Goal: Task Accomplishment & Management: Complete application form

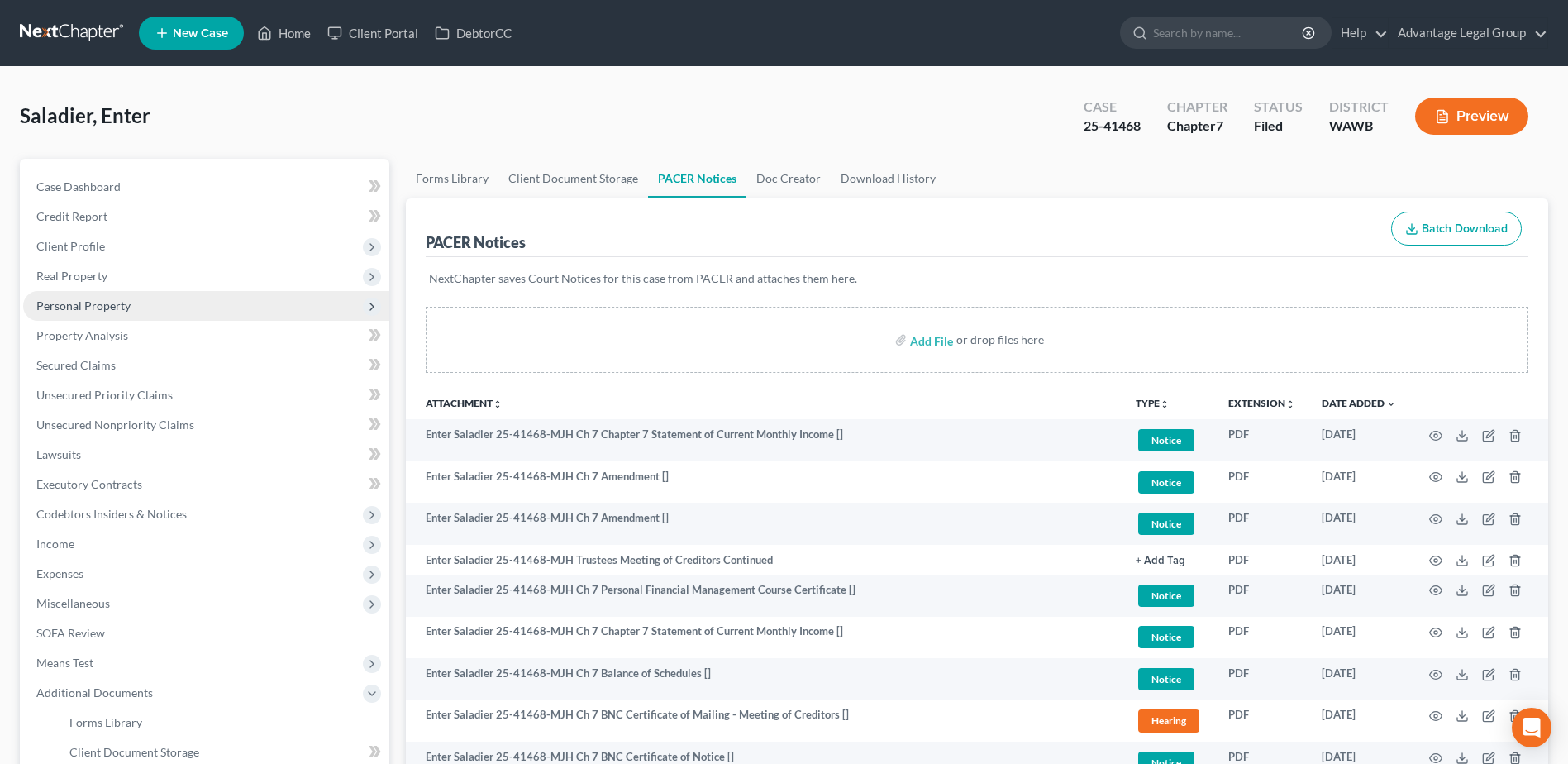
click at [80, 306] on span "Personal Property" at bounding box center [84, 305] width 95 height 14
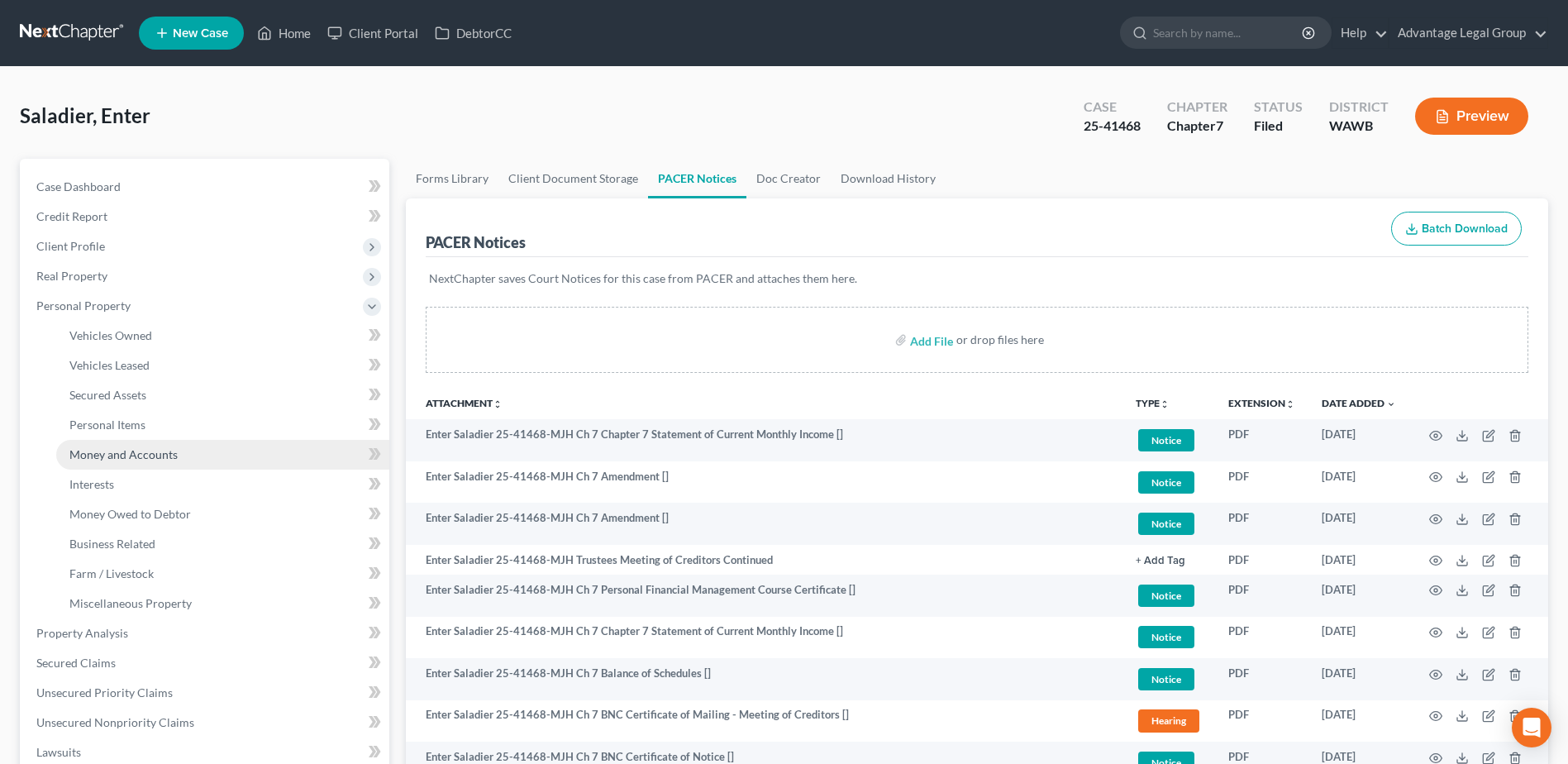
click at [123, 452] on span "Money and Accounts" at bounding box center [124, 453] width 108 height 14
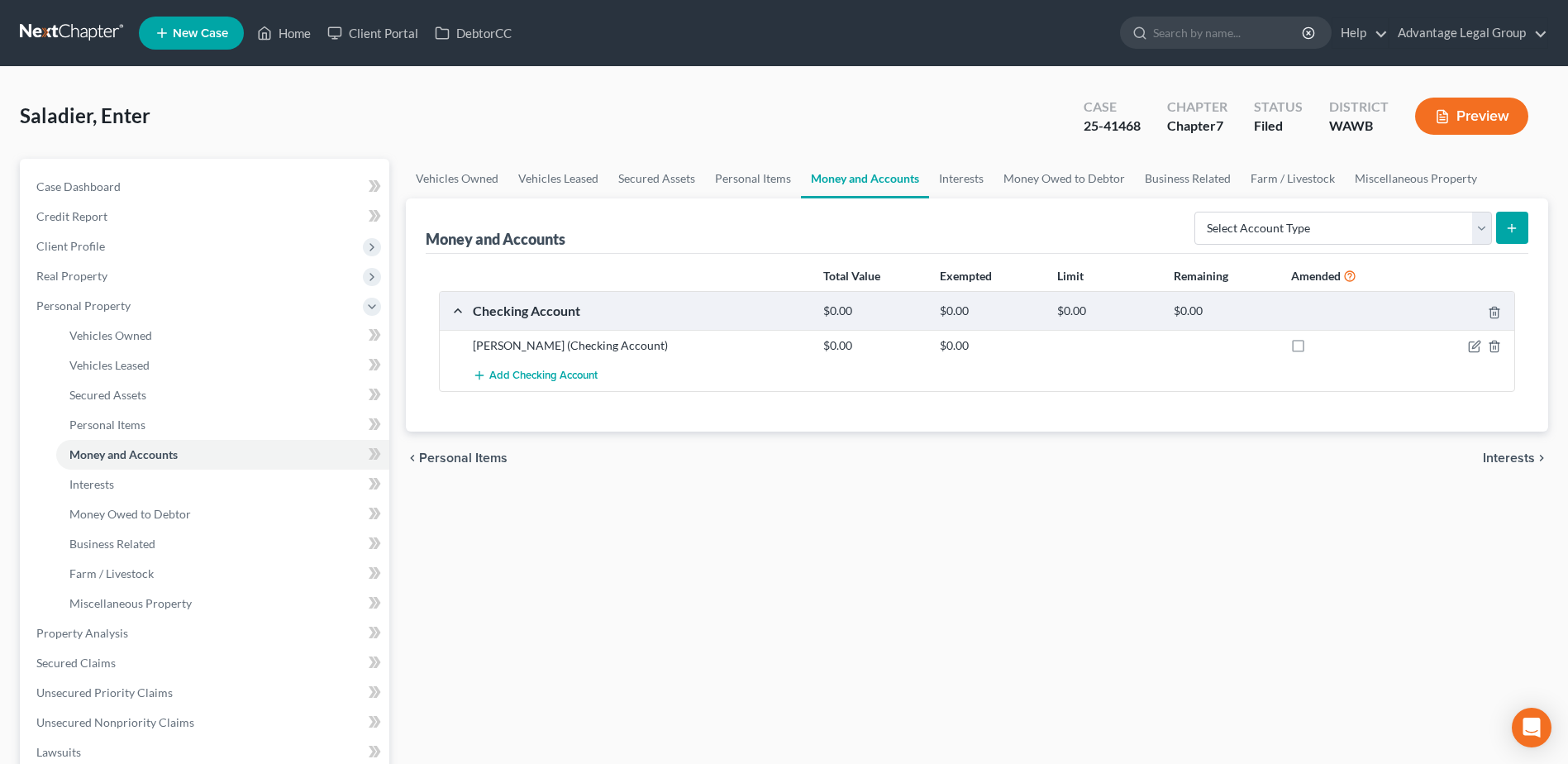
click at [1513, 463] on span "Interests" at bounding box center [1509, 458] width 52 height 14
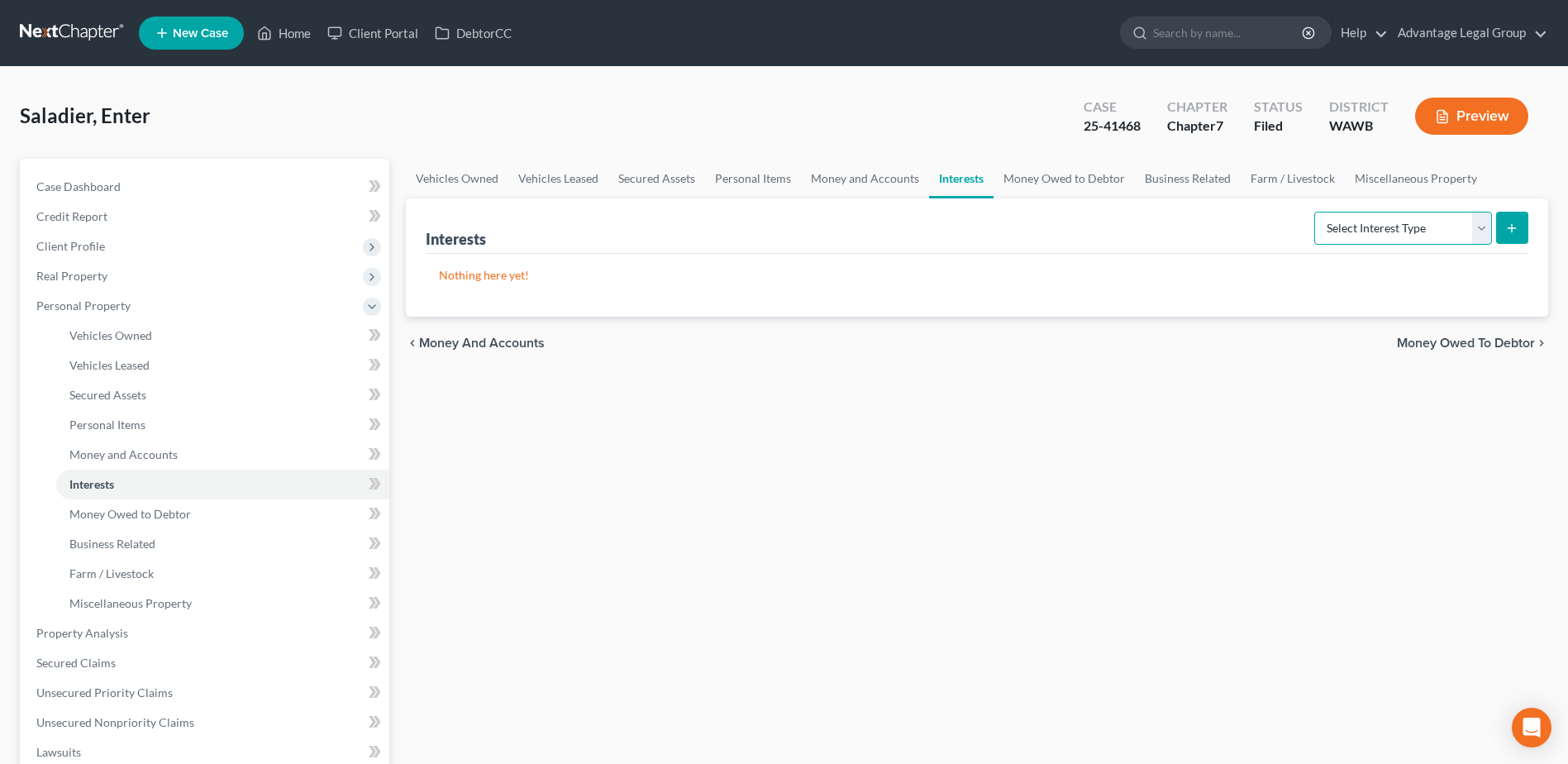
click at [1491, 232] on select "Select Interest Type 401K Annuity Bond Education IRA Government Bond Government…" at bounding box center [1403, 228] width 178 height 33
select select "401k"
click at [1316, 211] on select "Select Interest Type 401K Annuity Bond Education IRA Government Bond Government…" at bounding box center [1403, 228] width 178 height 33
click at [1503, 226] on button "submit" at bounding box center [1512, 227] width 32 height 32
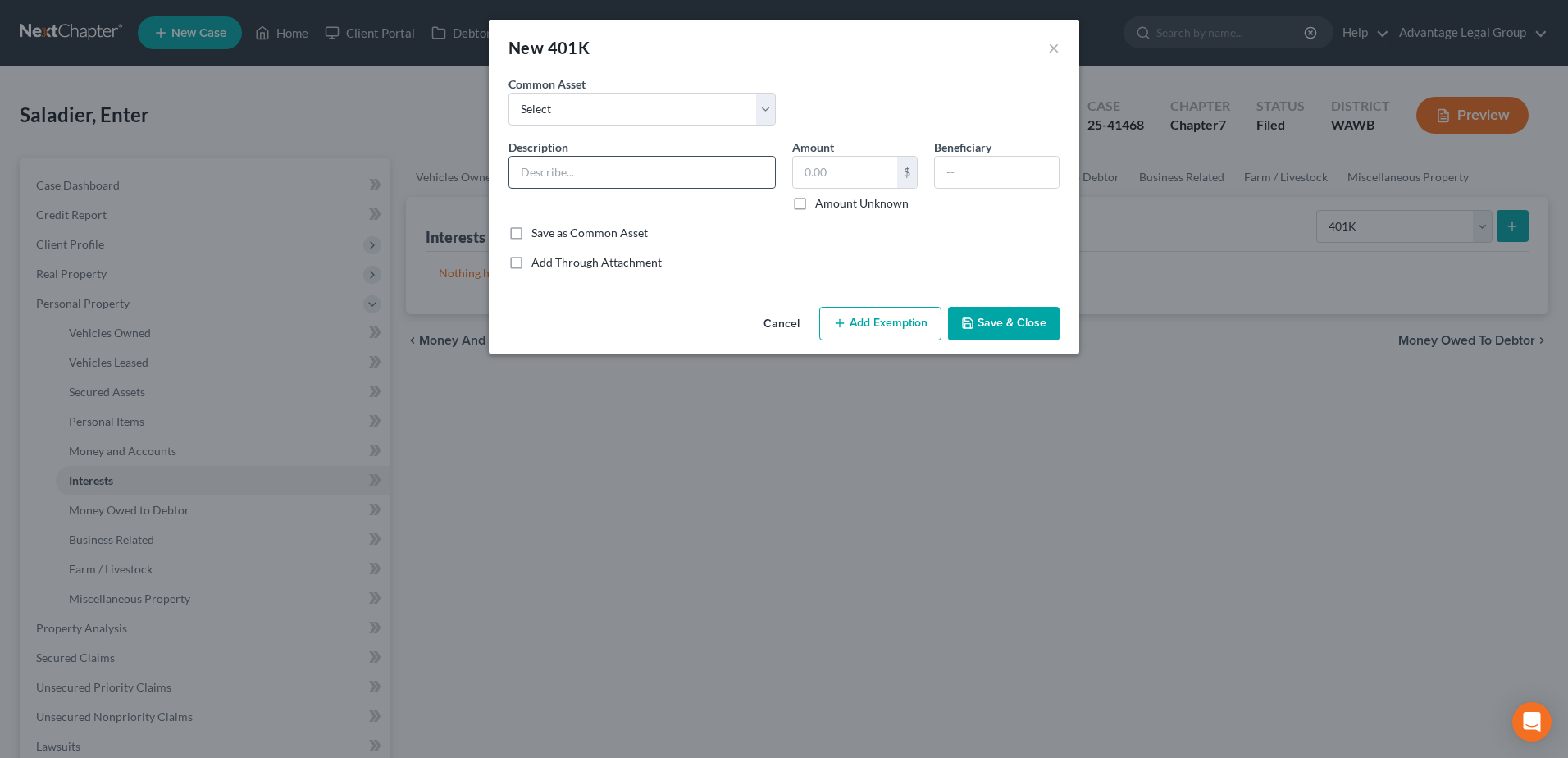
click at [587, 171] on input "text" at bounding box center [642, 172] width 266 height 32
type input "401(K)"
type input "1,028.77"
click at [873, 329] on button "Add Exemption" at bounding box center [881, 323] width 123 height 34
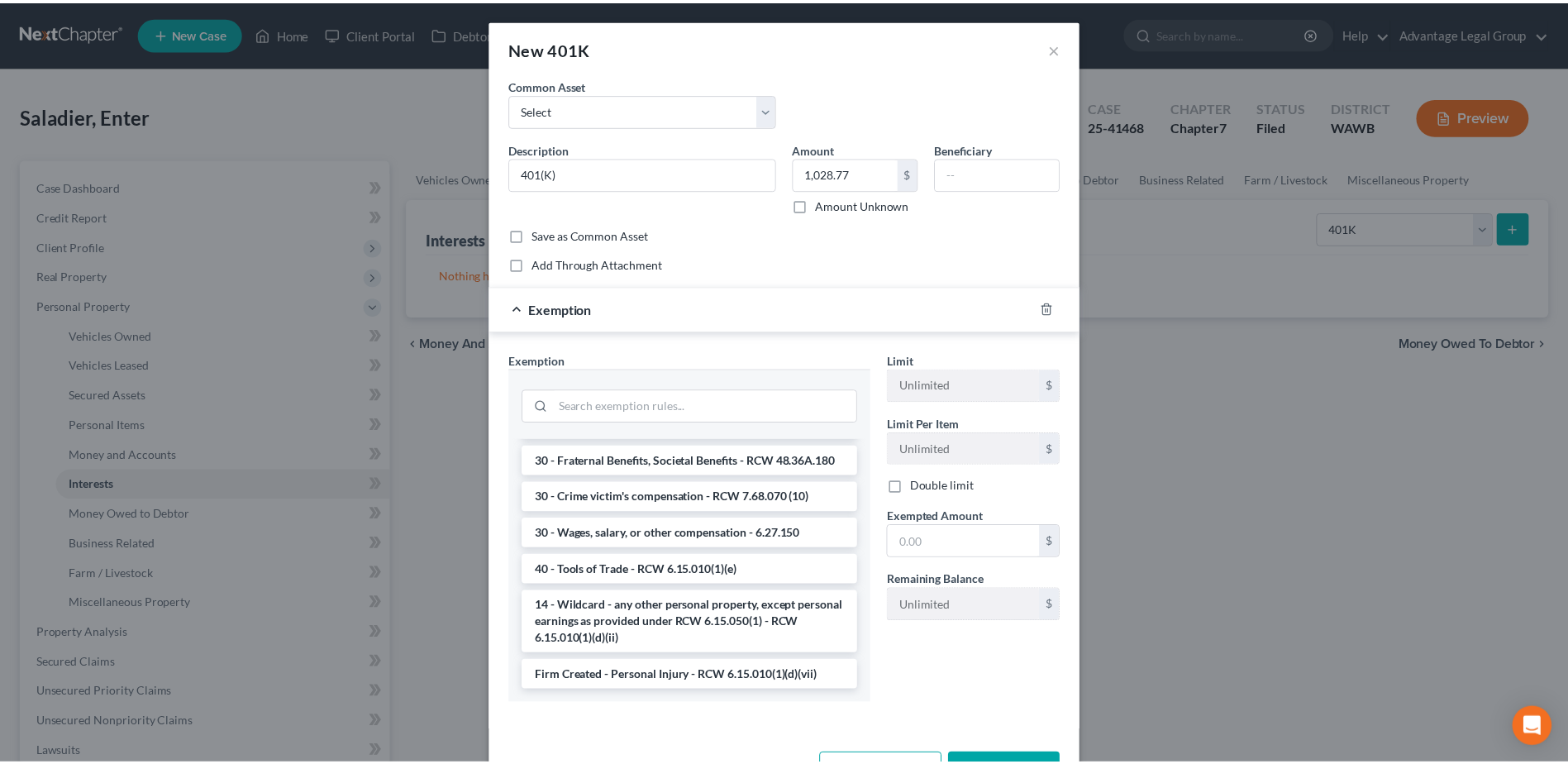
scroll to position [1788, 0]
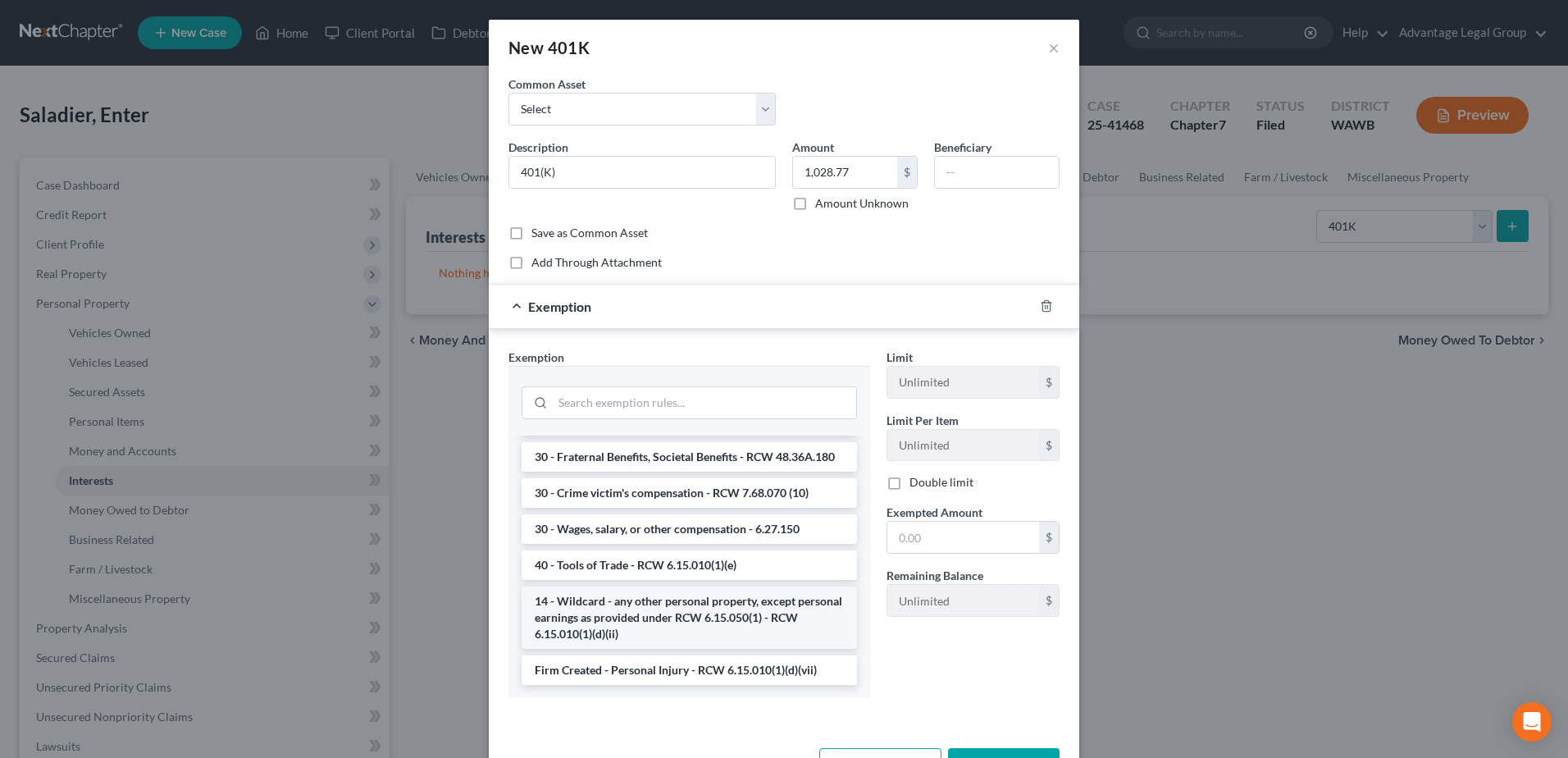
click at [714, 622] on li "14 - Wildcard - any other personal property, except personal earnings as provid…" at bounding box center [689, 617] width 335 height 62
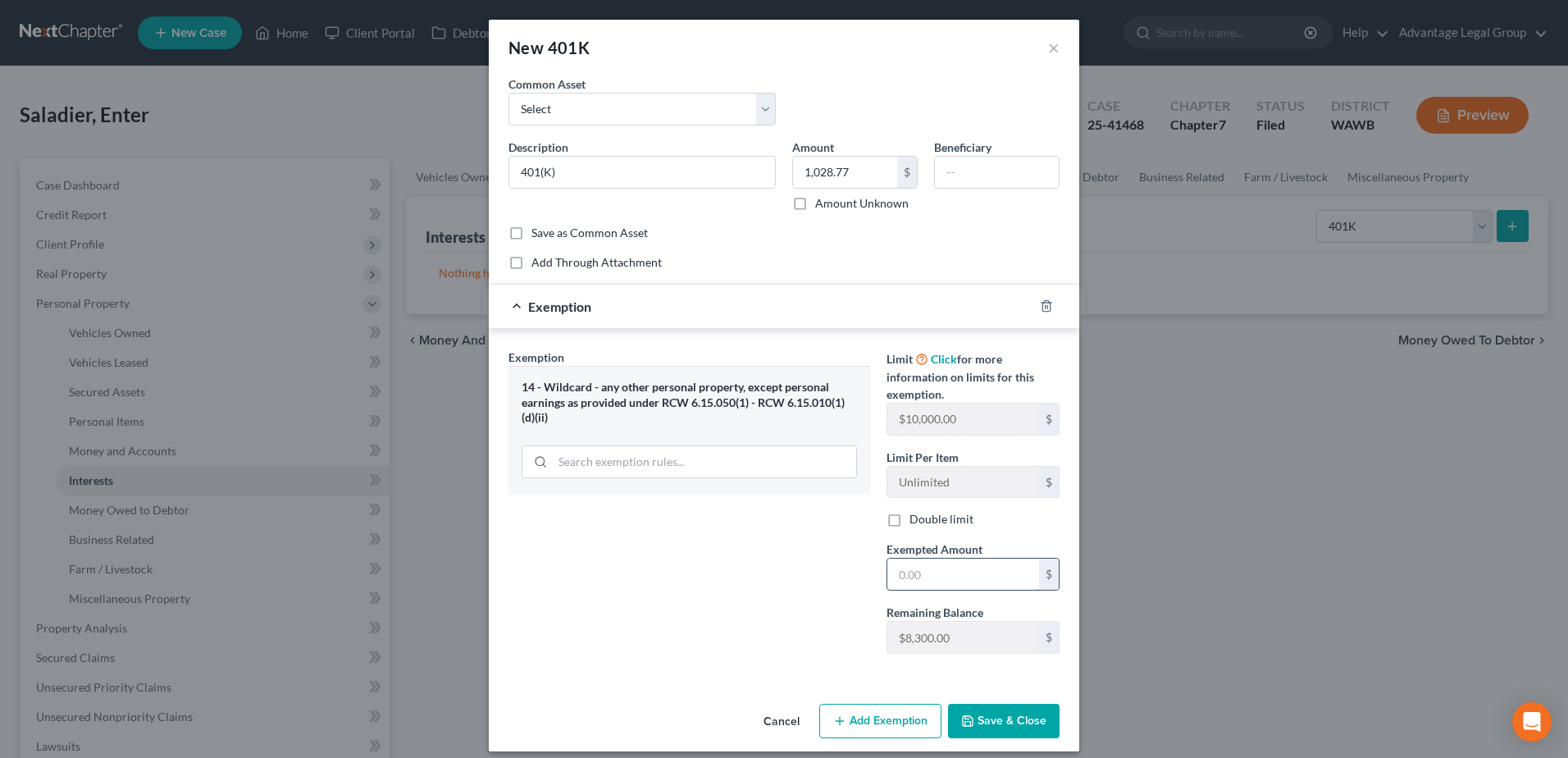
click at [915, 575] on input "text" at bounding box center [963, 573] width 151 height 32
type input "1,028.77"
click at [987, 715] on button "Save & Close" at bounding box center [1003, 721] width 112 height 34
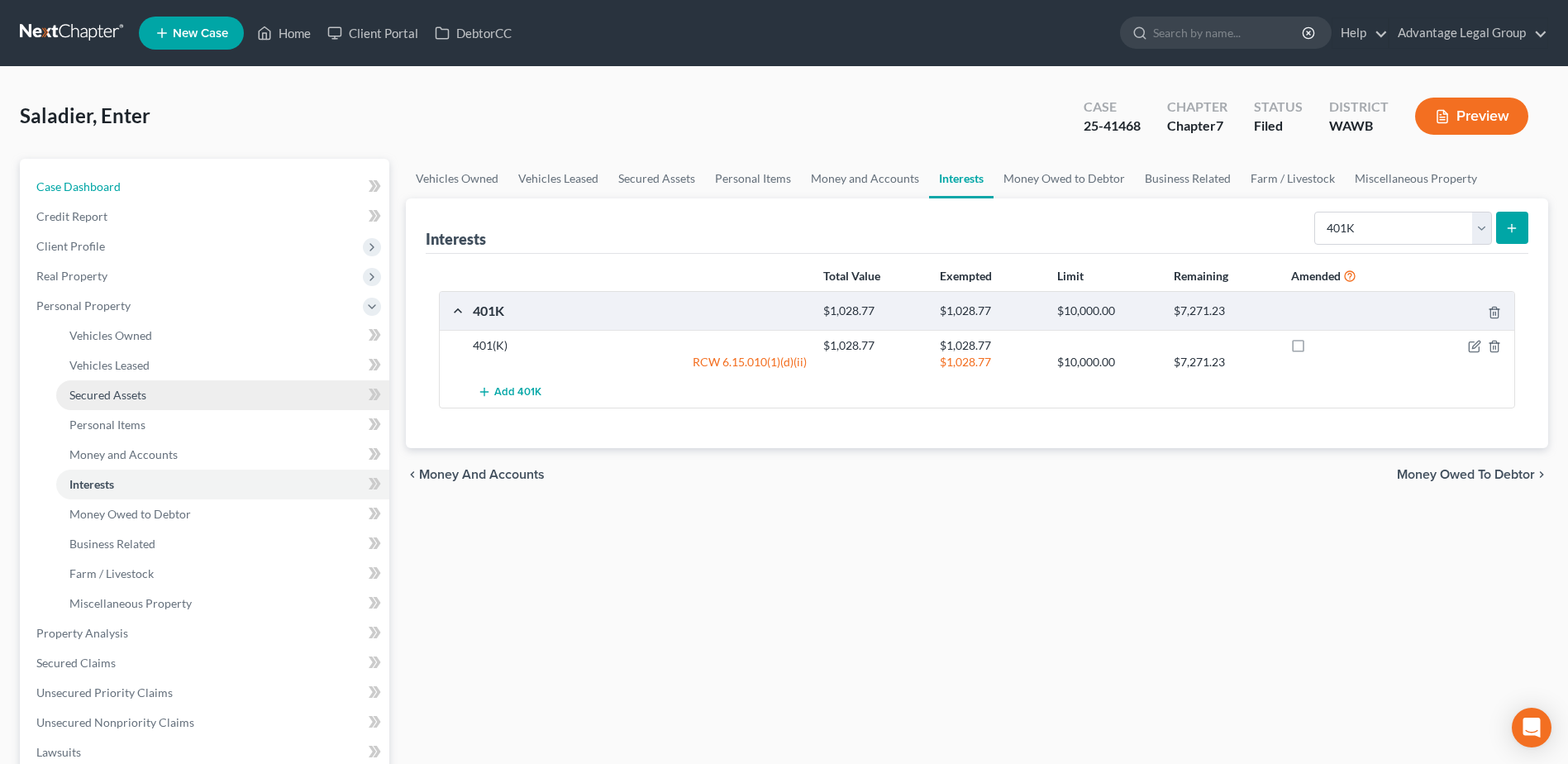
drag, startPoint x: 81, startPoint y: 183, endPoint x: 257, endPoint y: 388, distance: 270.2
click at [81, 183] on span "Case Dashboard" at bounding box center [78, 186] width 84 height 14
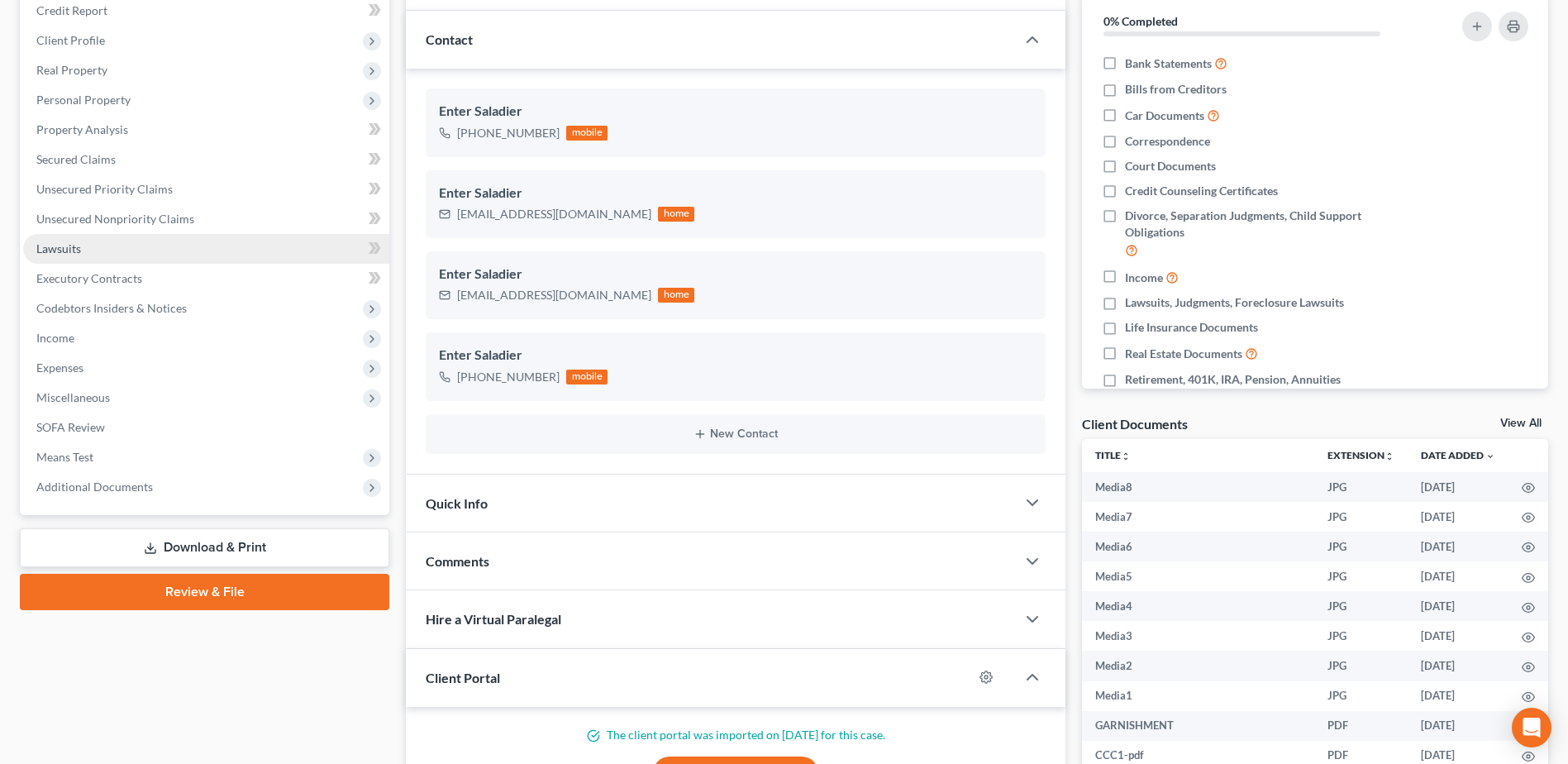
scroll to position [248, 0]
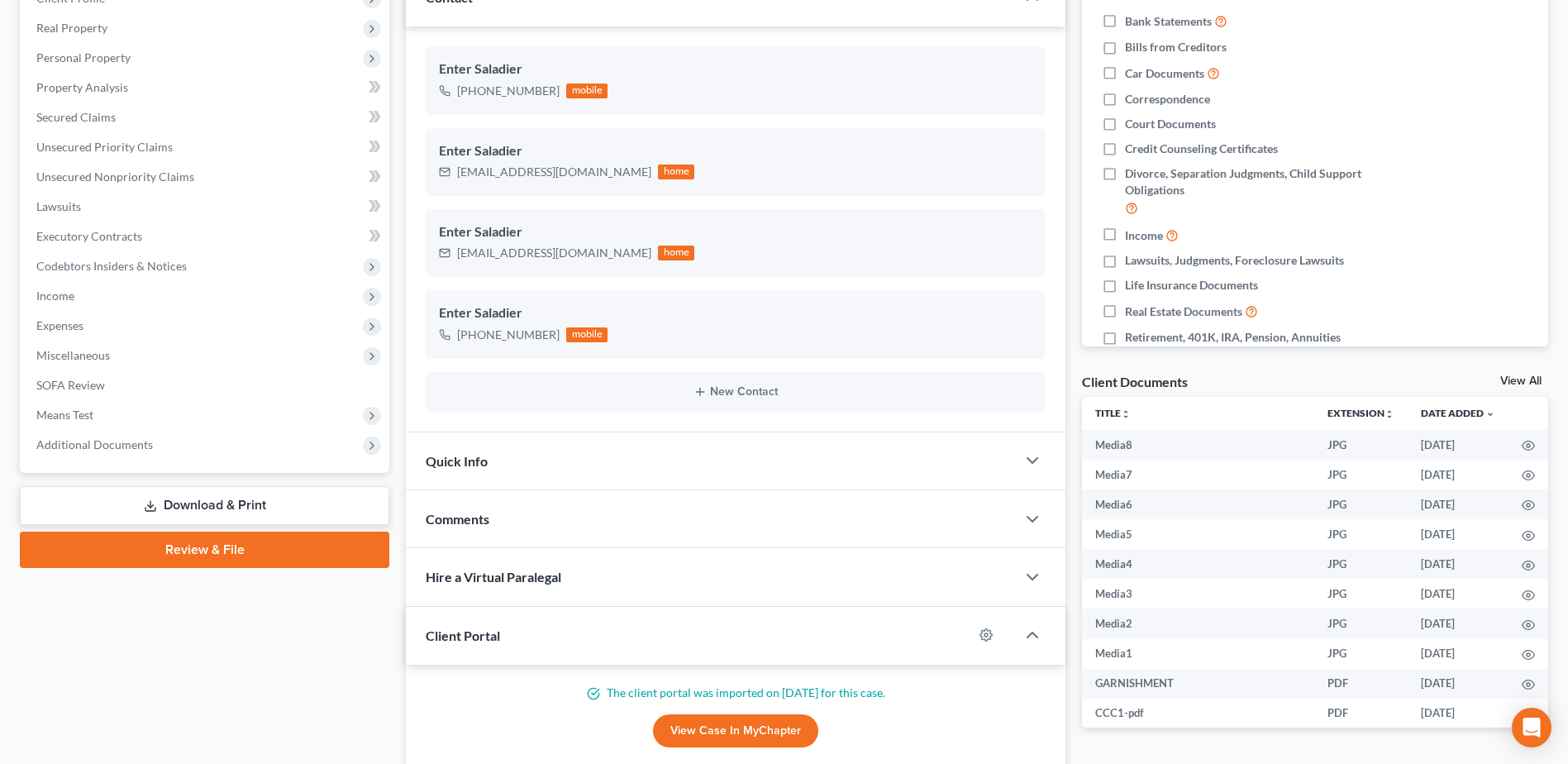
click at [227, 501] on link "Download & Print" at bounding box center [205, 505] width 370 height 39
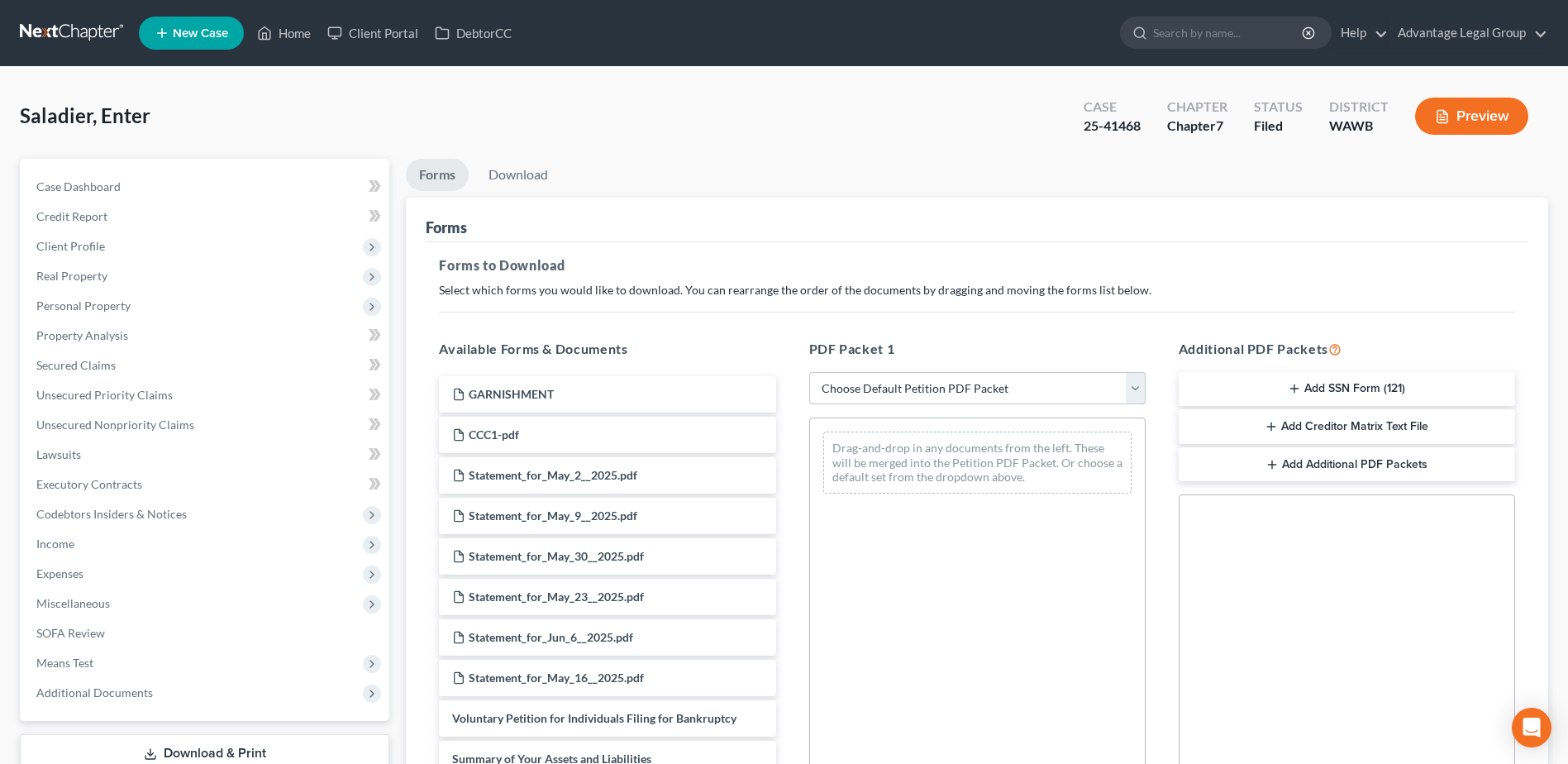
click at [1129, 391] on select "Choose Default Petition PDF Packet Complete Bankruptcy Petition (all forms and …" at bounding box center [977, 389] width 337 height 33
select select "2"
click at [810, 372] on select "Choose Default Petition PDF Packet Complete Bankruptcy Petition (all forms and …" at bounding box center [977, 389] width 337 height 33
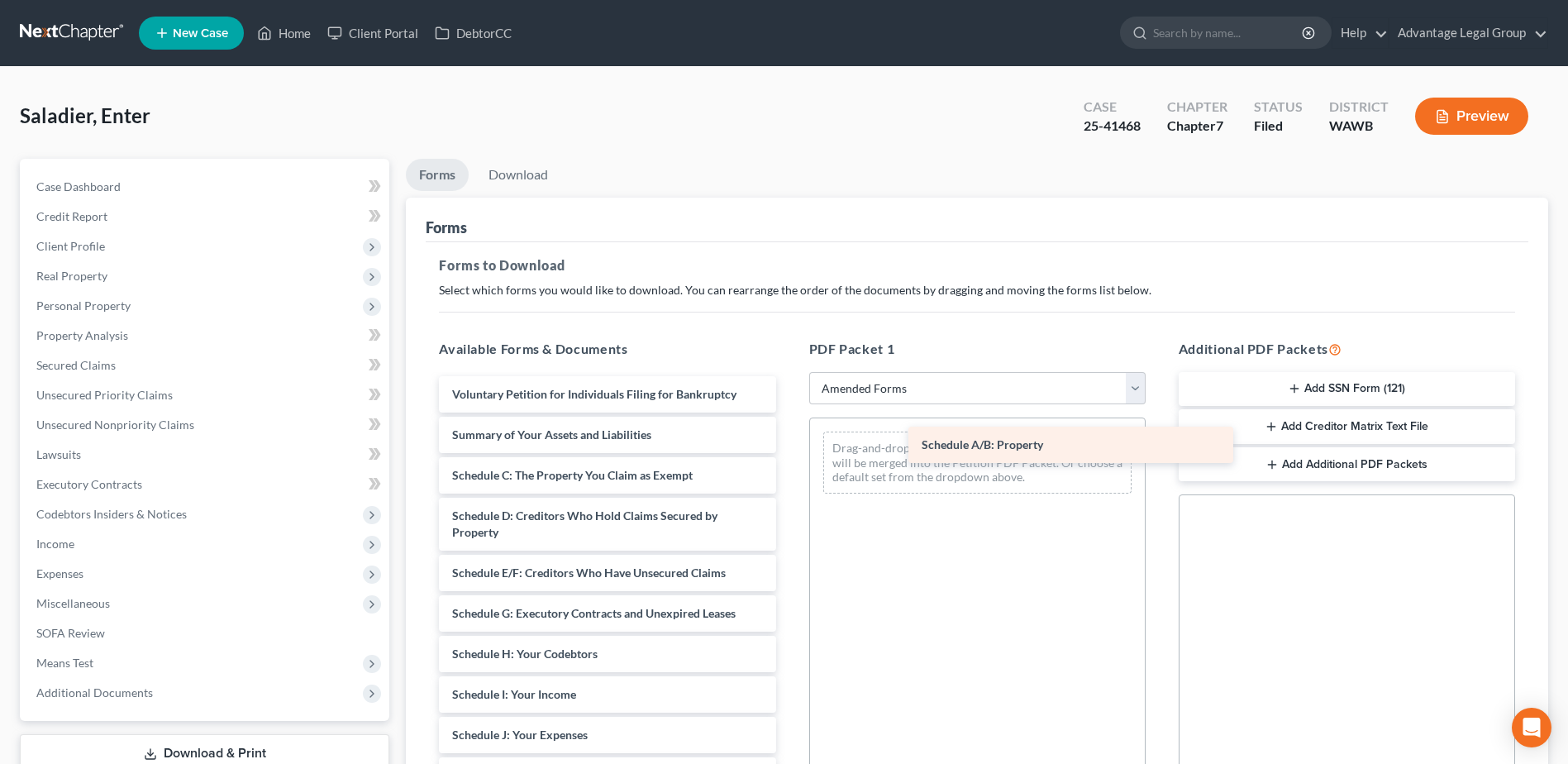
drag, startPoint x: 569, startPoint y: 478, endPoint x: 1037, endPoint y: 449, distance: 468.9
click at [788, 449] on div "Schedule A/B: Property Voluntary Petition for Individuals Filing for Bankruptcy…" at bounding box center [607, 759] width 363 height 767
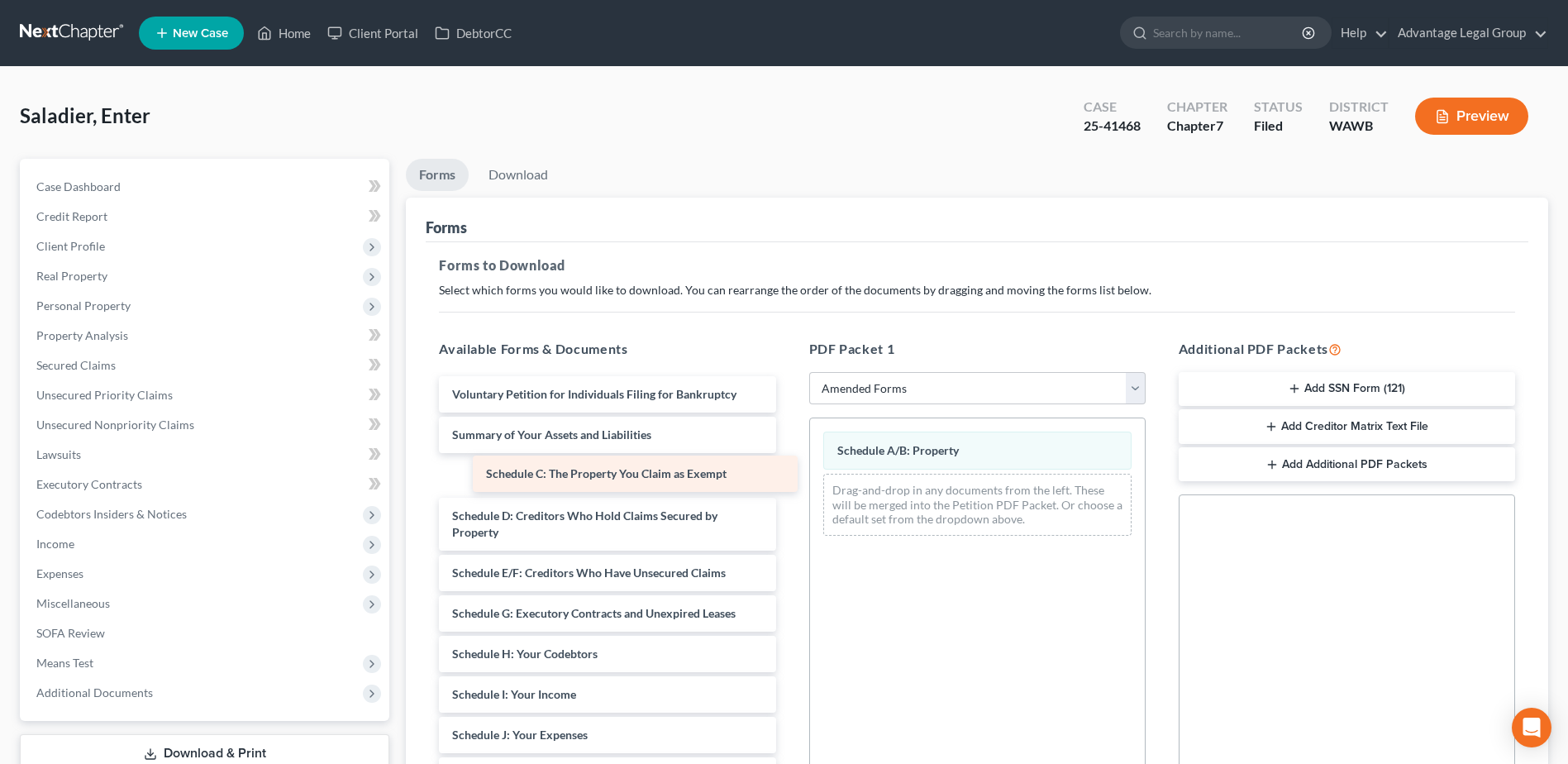
drag, startPoint x: 593, startPoint y: 479, endPoint x: 857, endPoint y: 481, distance: 264.0
click at [788, 481] on div "Schedule C: The Property You Claim as Exempt Voluntary Petition for Individuals…" at bounding box center [607, 759] width 363 height 767
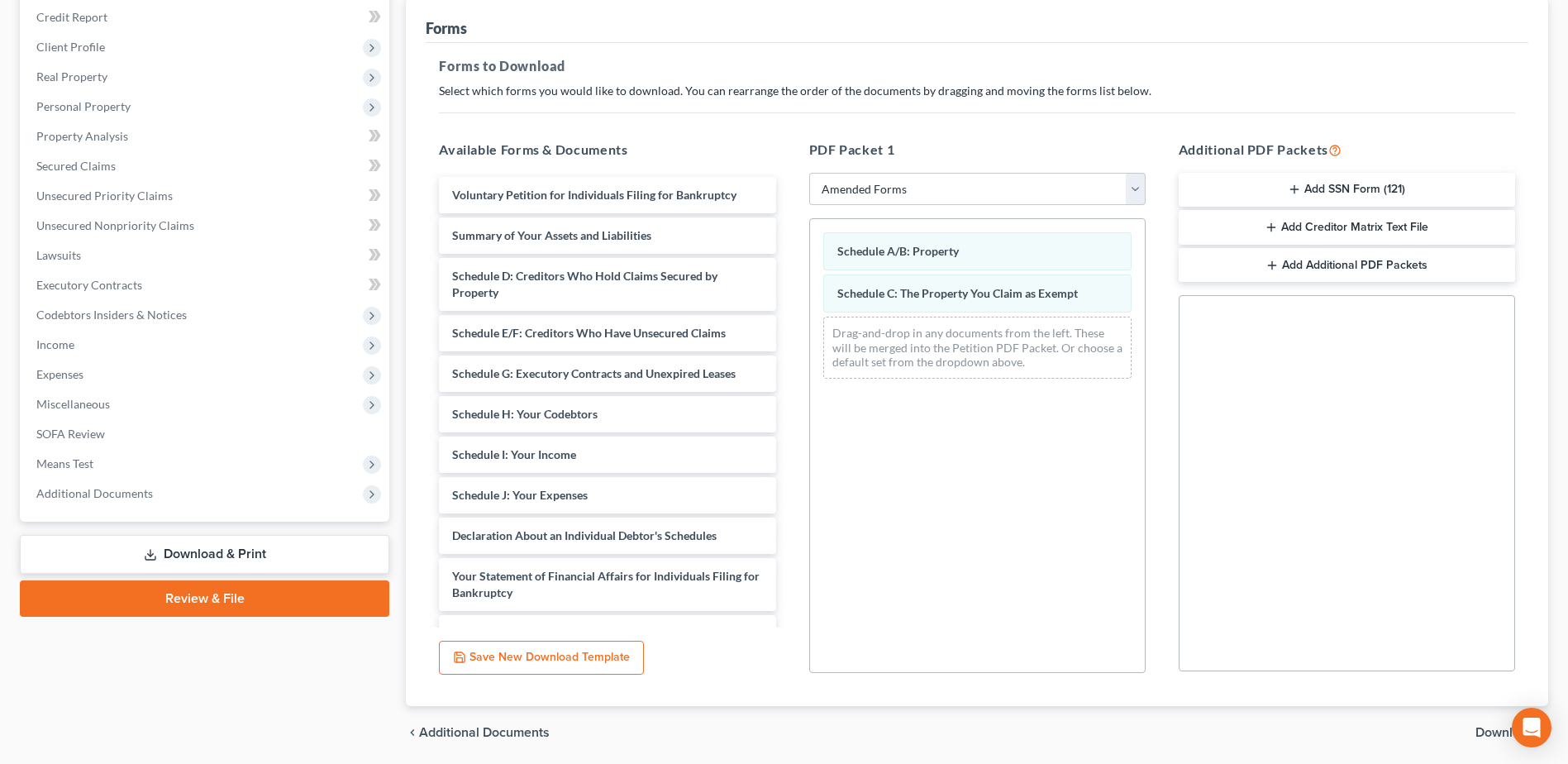
scroll to position [257, 0]
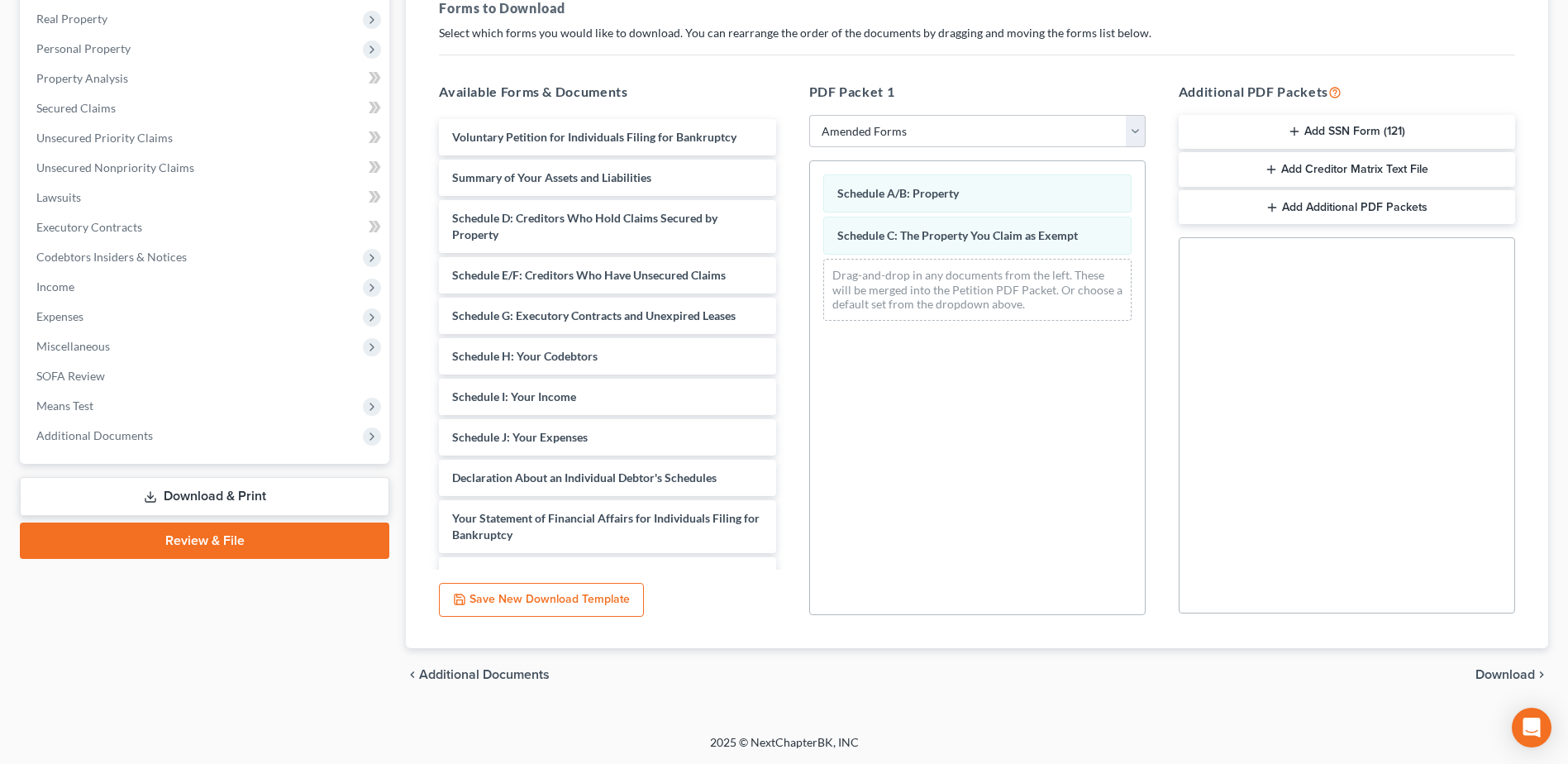
click at [1497, 672] on span "Download" at bounding box center [1505, 674] width 60 height 14
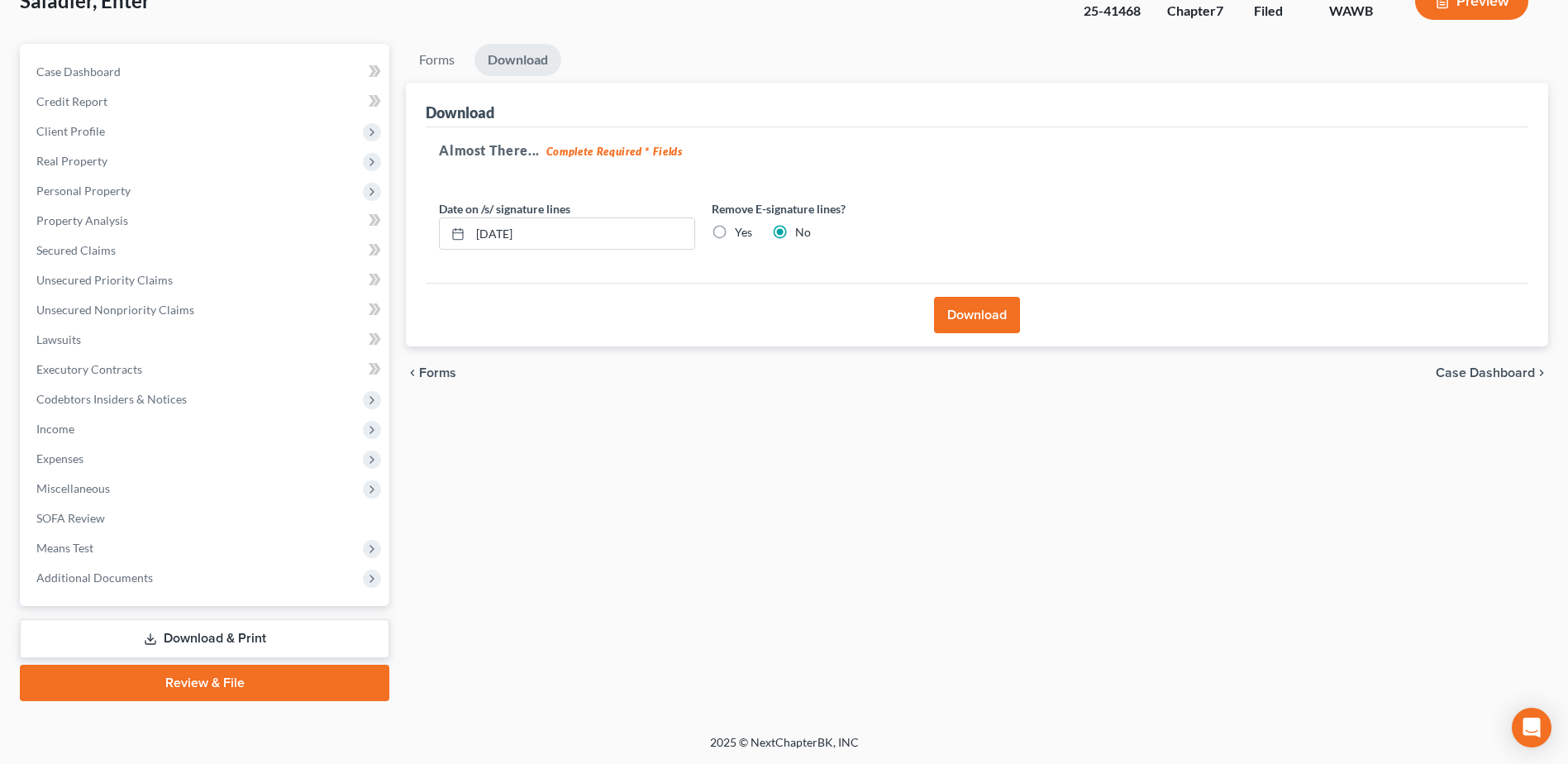
scroll to position [115, 0]
click at [981, 316] on button "Download" at bounding box center [977, 315] width 86 height 37
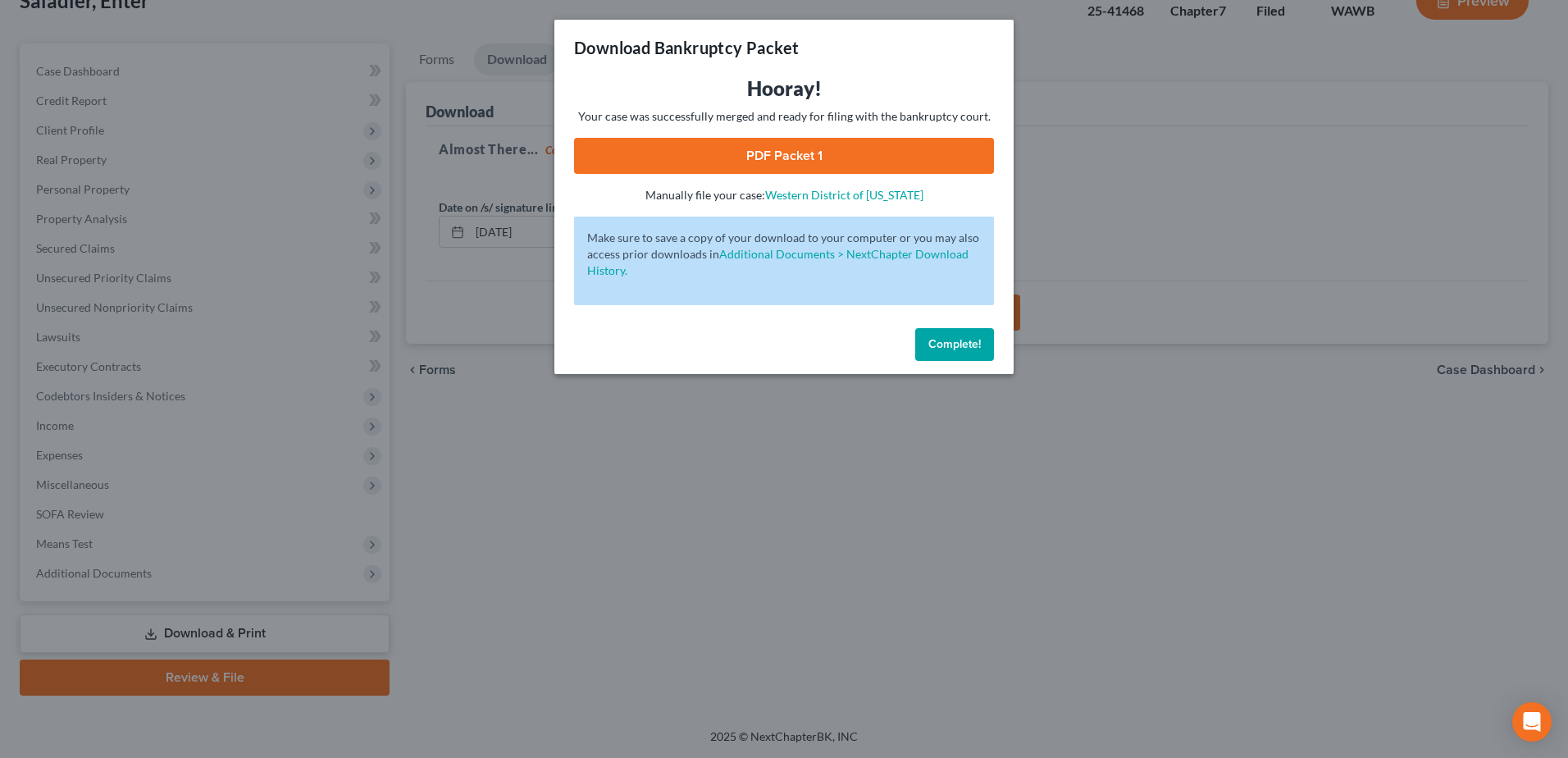
click at [780, 154] on link "PDF Packet 1" at bounding box center [784, 156] width 420 height 36
click at [962, 344] on span "Complete!" at bounding box center [954, 344] width 53 height 14
